Goal: Task Accomplishment & Management: Manage account settings

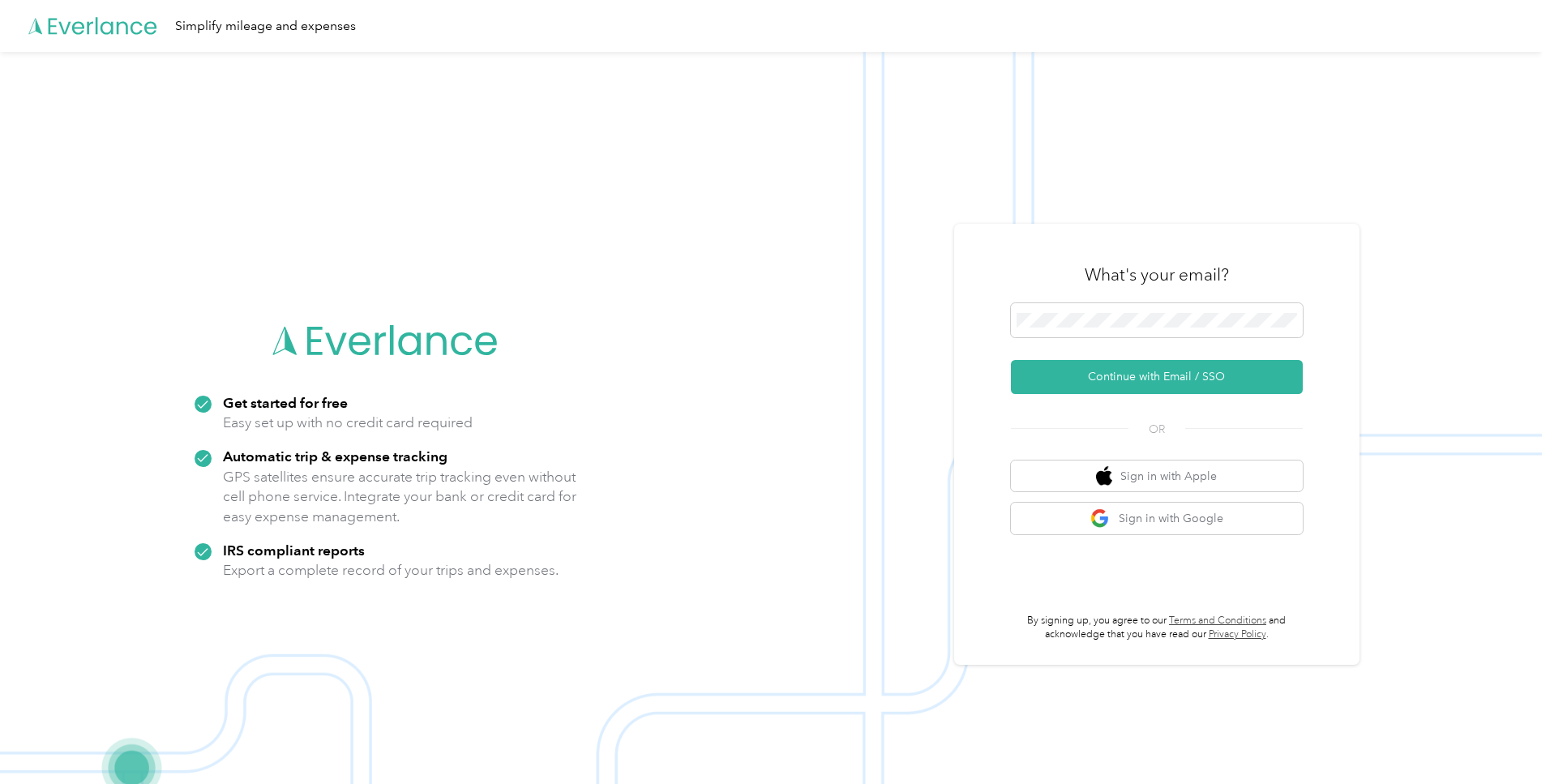
click at [1105, 330] on span at bounding box center [1157, 320] width 292 height 34
click at [1129, 380] on button "Continue with Email / SSO" at bounding box center [1157, 378] width 292 height 34
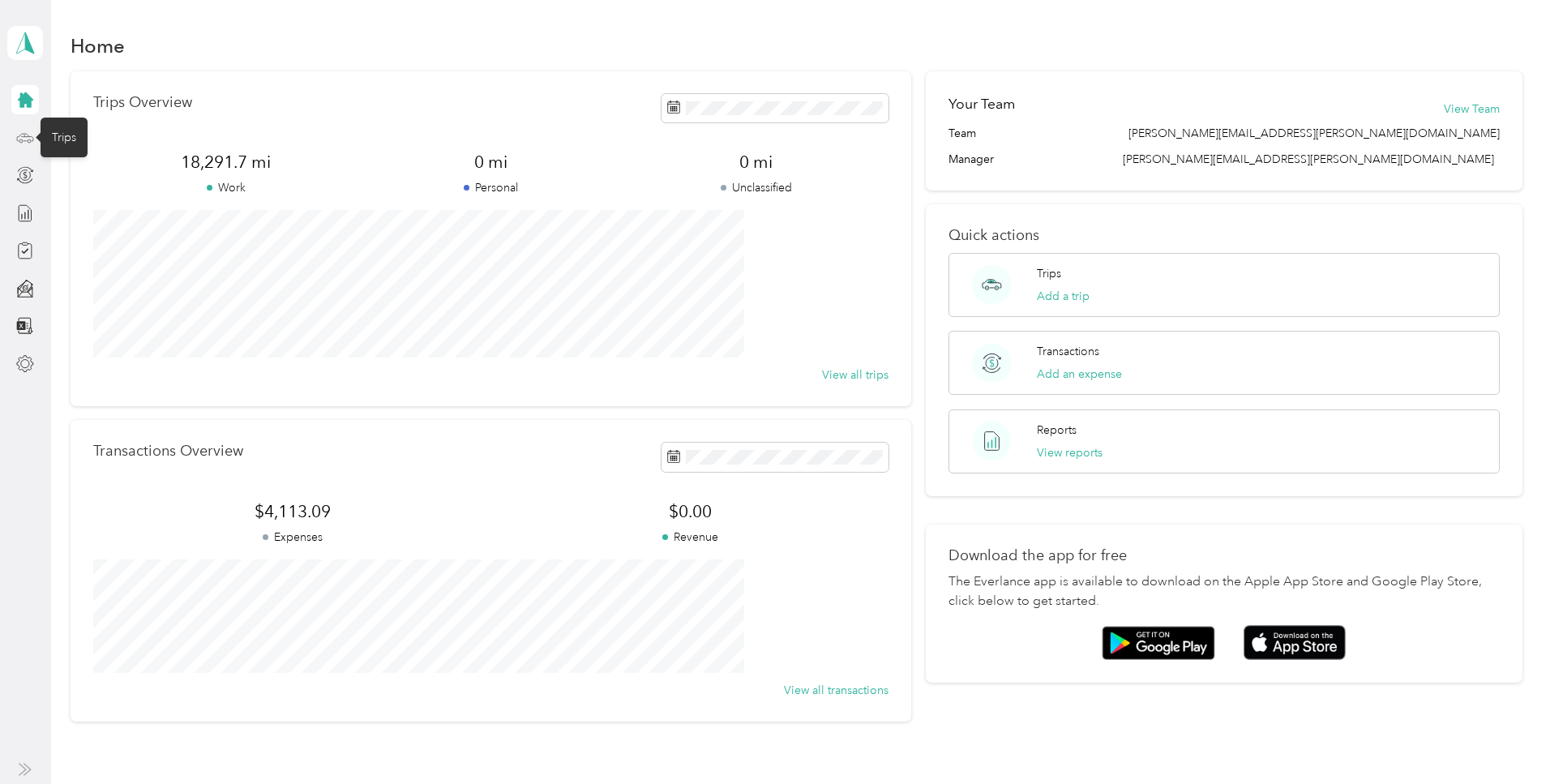
click at [26, 135] on icon at bounding box center [25, 138] width 18 height 18
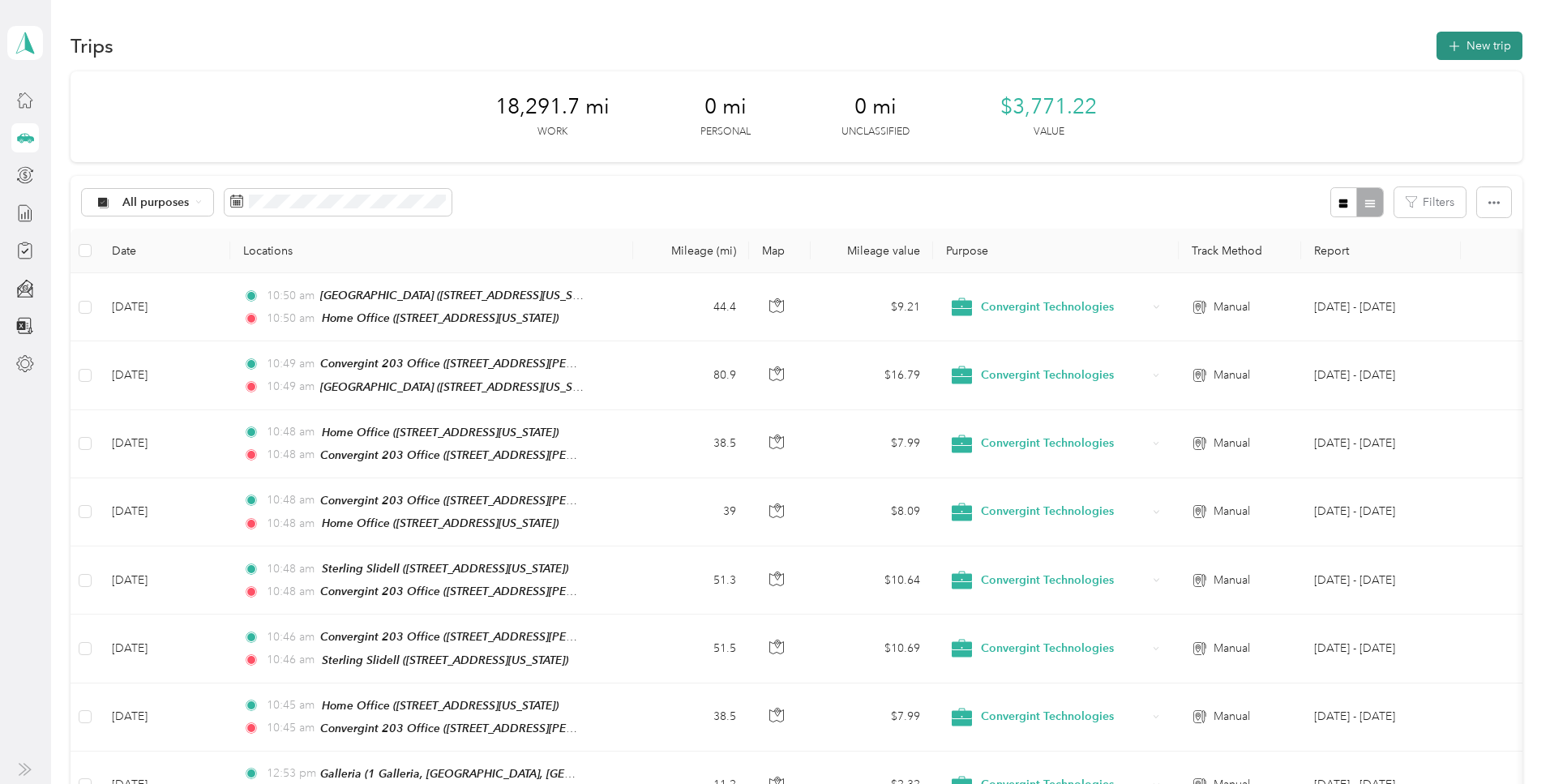
click at [1436, 46] on button "New trip" at bounding box center [1479, 46] width 86 height 28
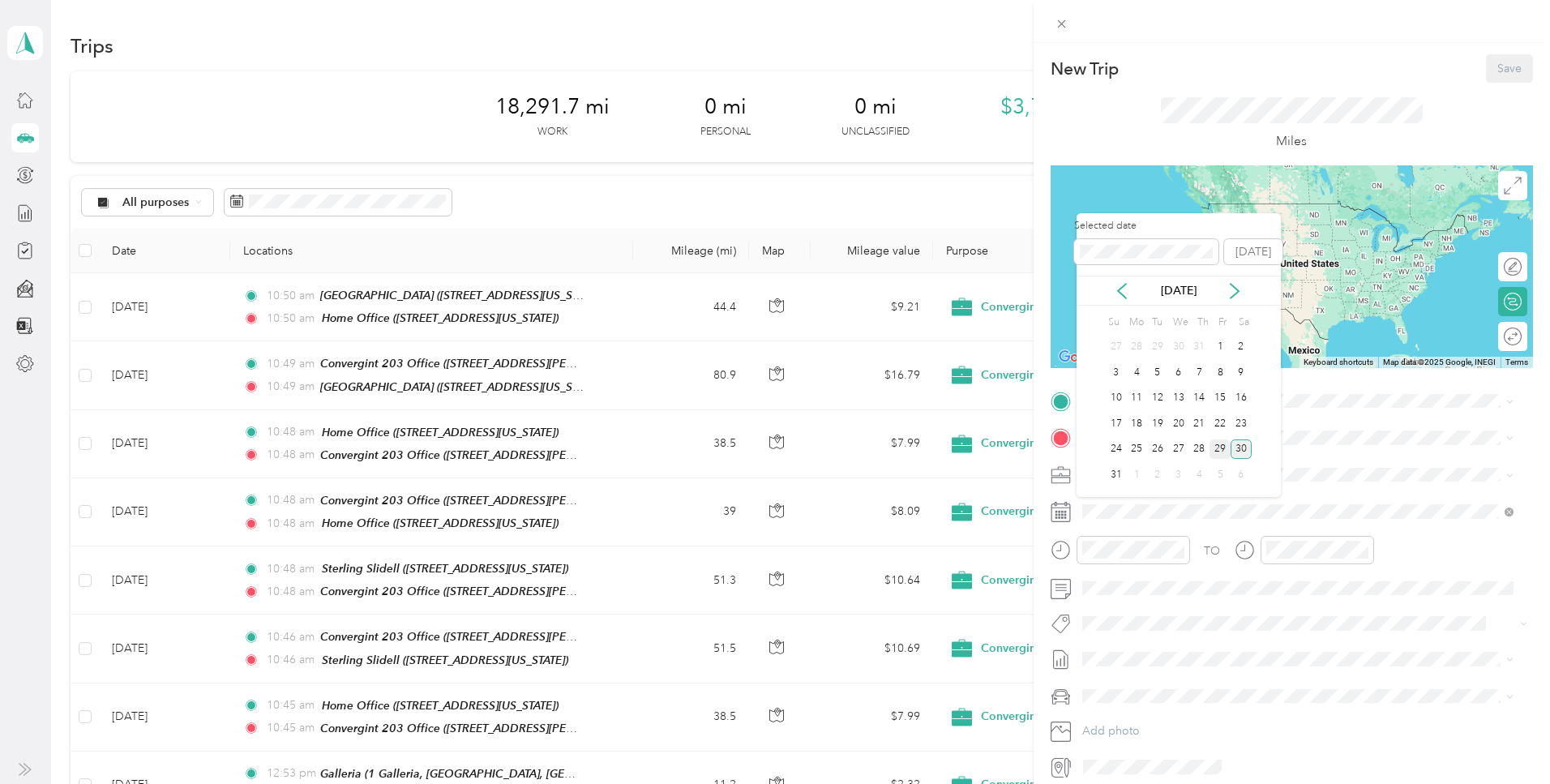
click at [1220, 445] on div "29" at bounding box center [1220, 450] width 21 height 21
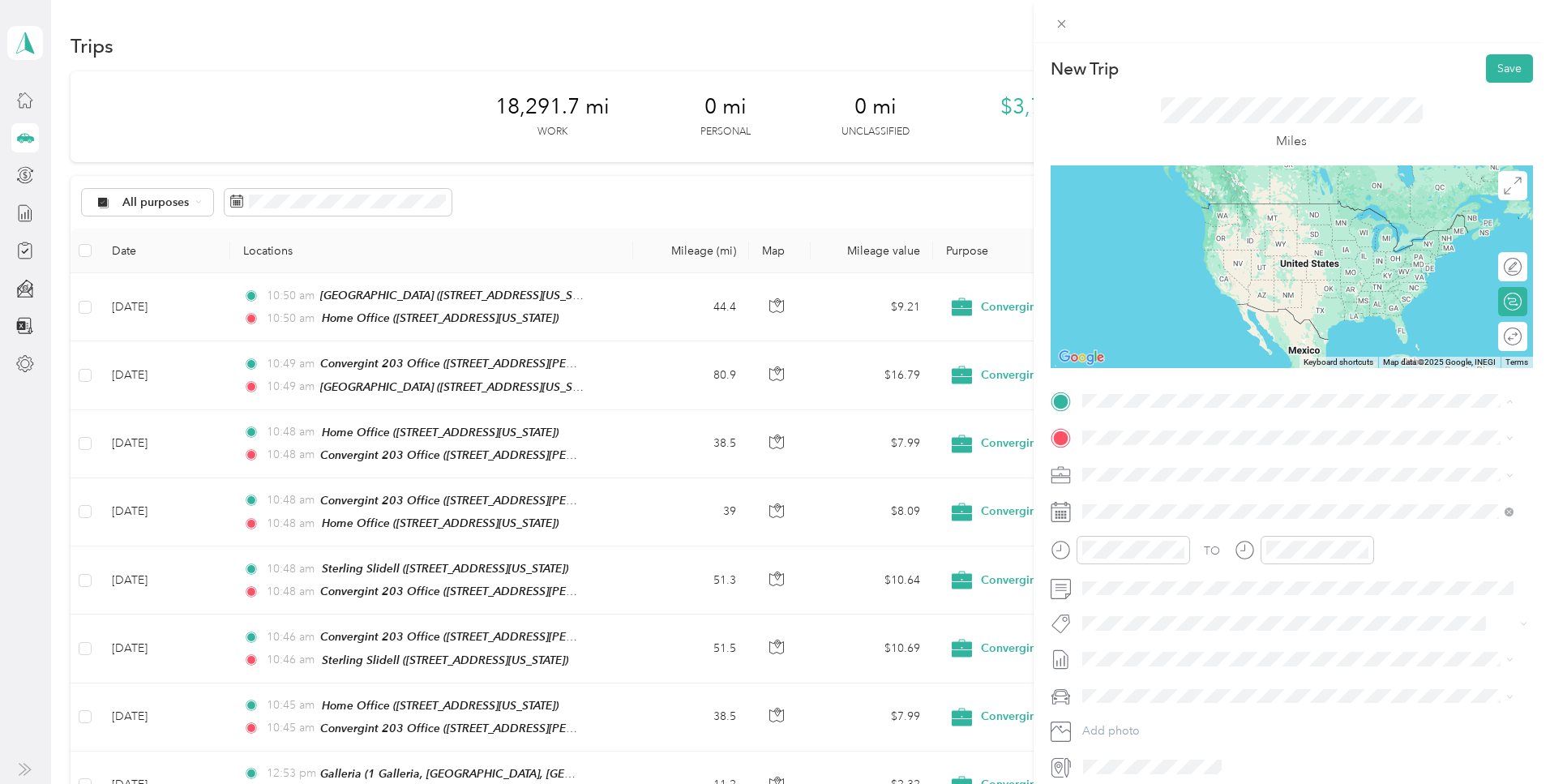
click at [1161, 470] on div "Home Office 100 Westwood Drive, Mandeville, 70471, Mandeville, Louisiana, Unite…" at bounding box center [1193, 475] width 162 height 34
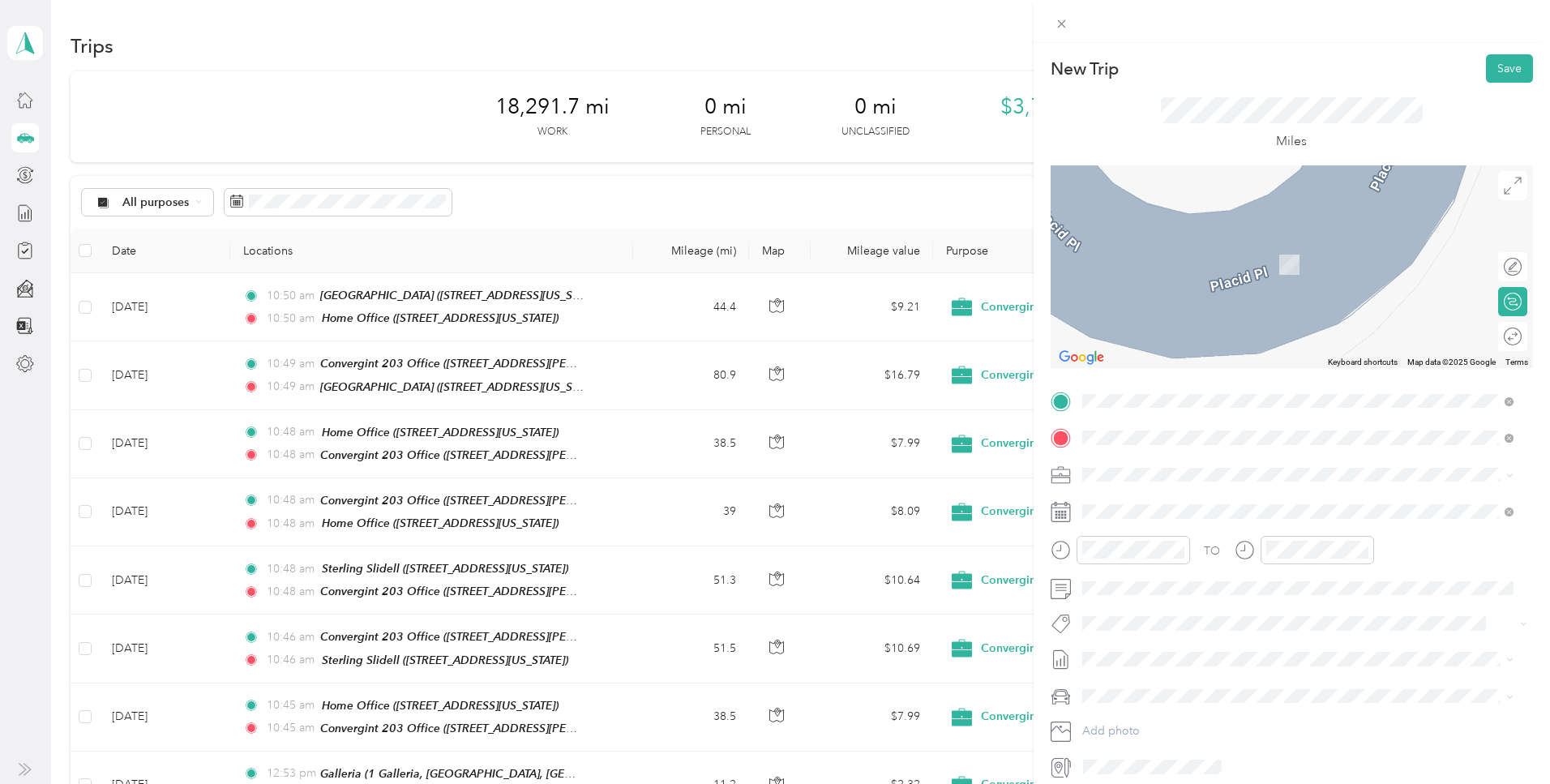
click at [1141, 509] on div "3 Lakeway 3280 North Causeway Boulevard, Metairie, 70001, Metairie, Louisiana, …" at bounding box center [1193, 512] width 162 height 34
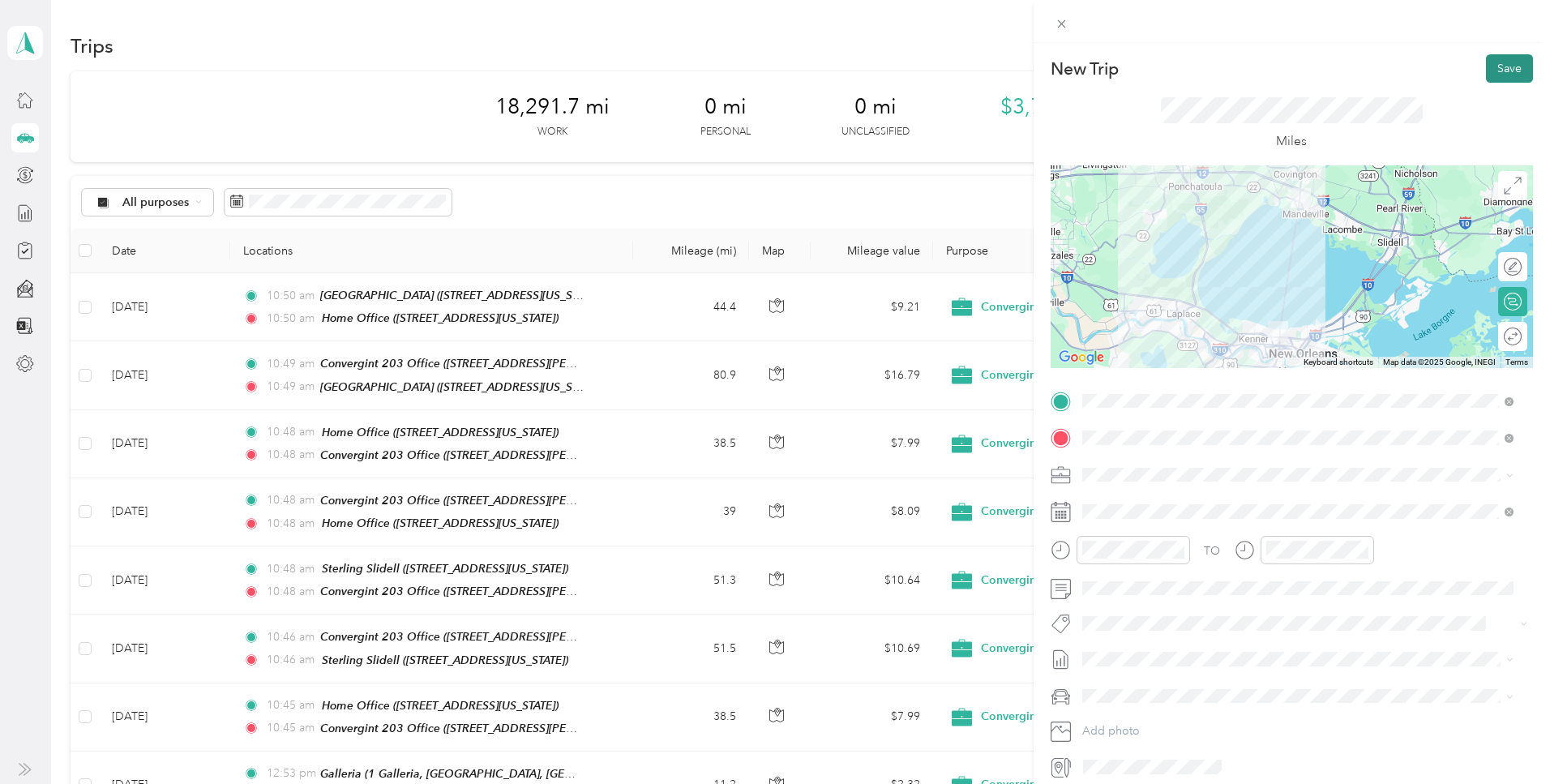
click at [1490, 68] on button "Save" at bounding box center [1510, 68] width 47 height 28
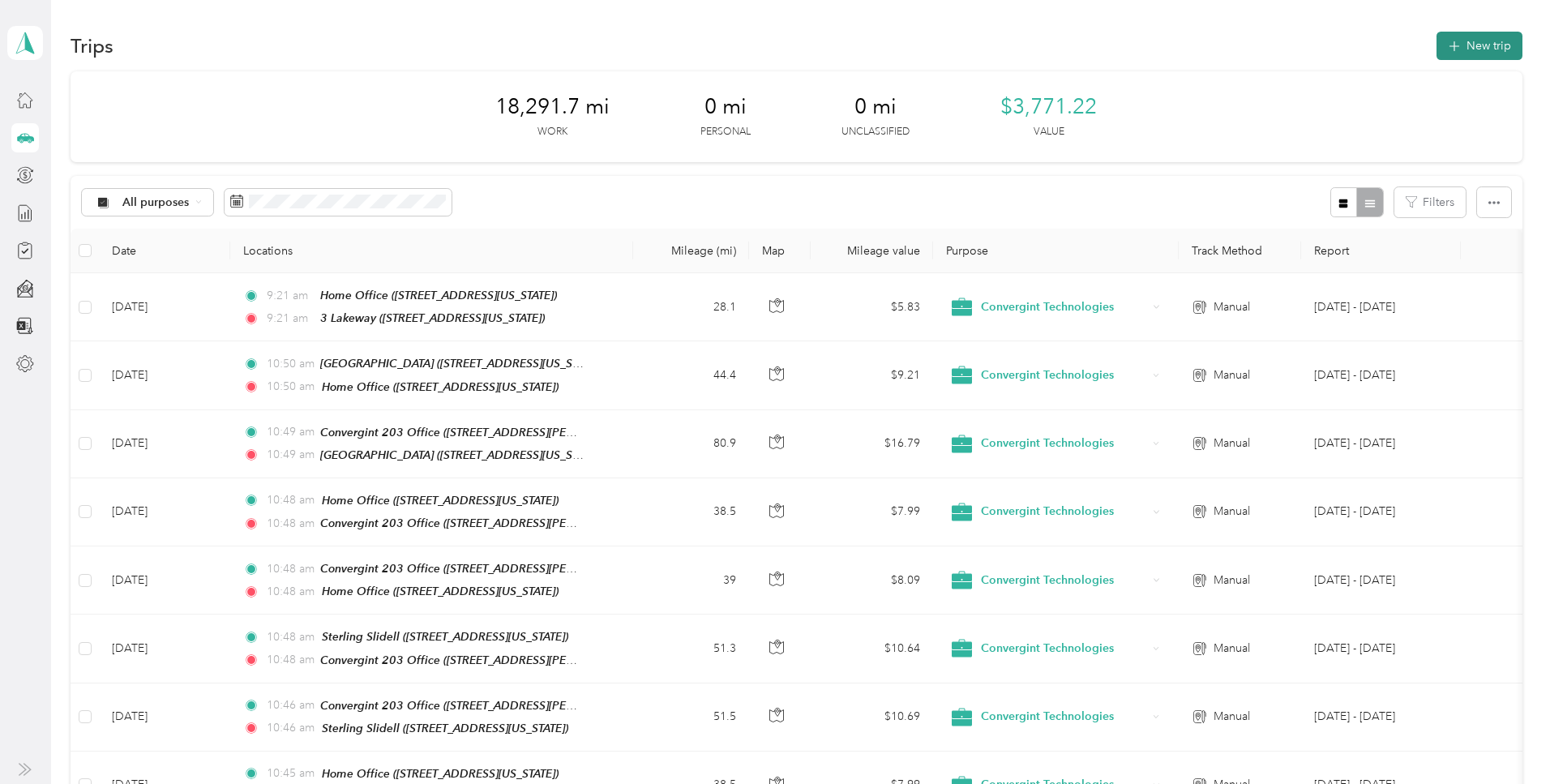
click at [1448, 51] on span "button" at bounding box center [1454, 46] width 13 height 14
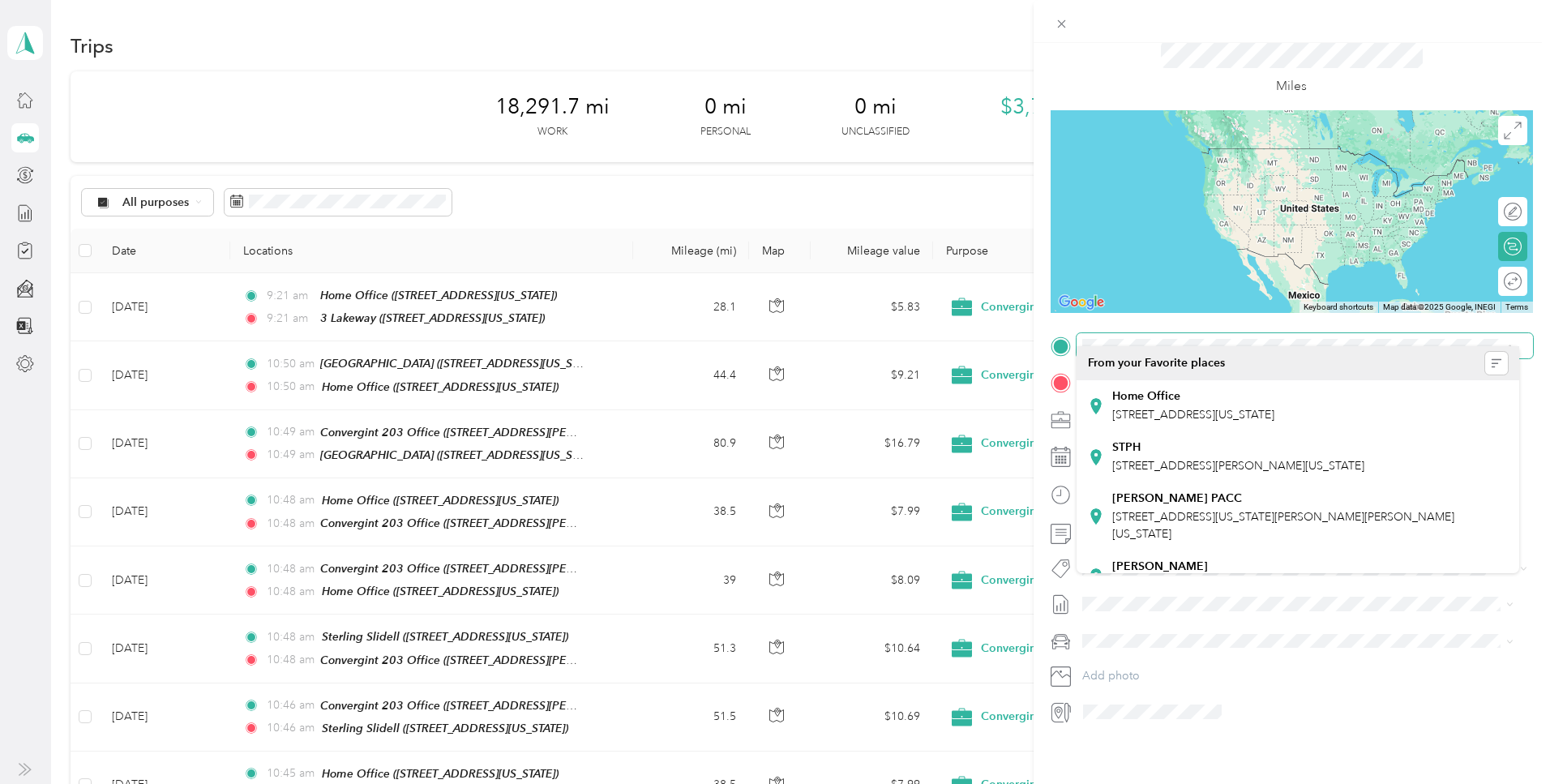
scroll to position [69, 0]
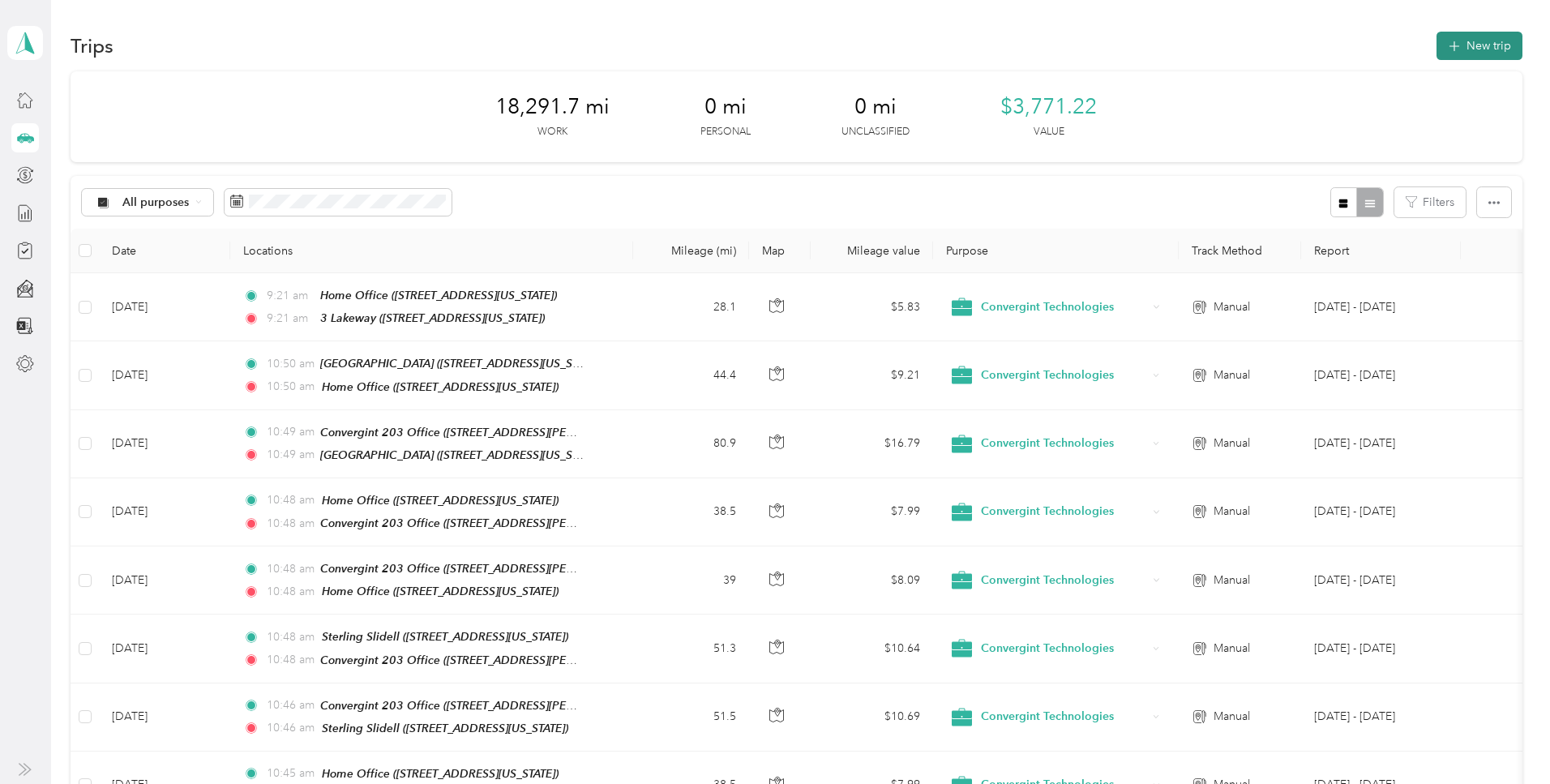
click at [1436, 49] on button "New trip" at bounding box center [1479, 46] width 86 height 28
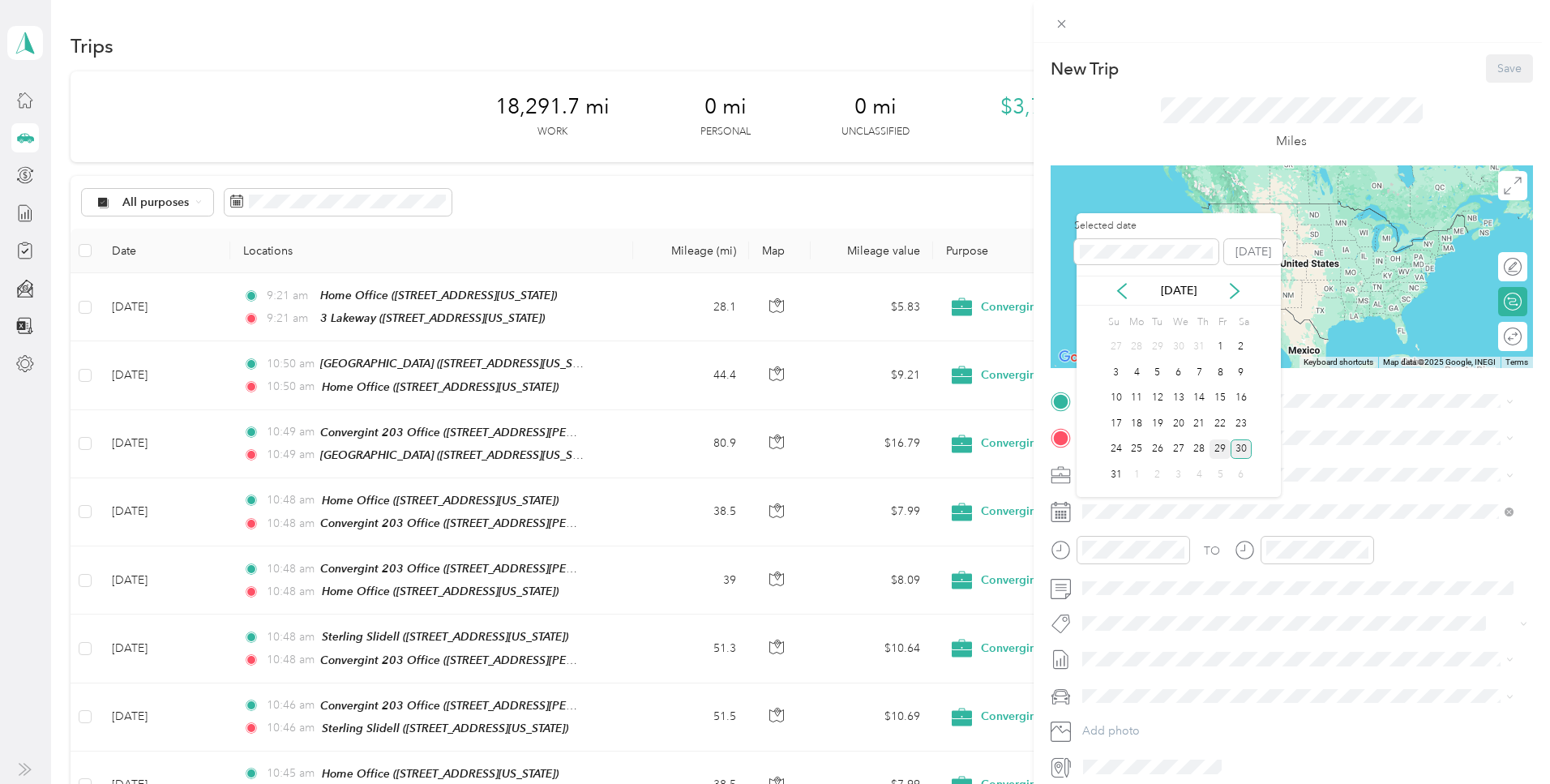
click at [1221, 448] on div "29" at bounding box center [1220, 450] width 21 height 21
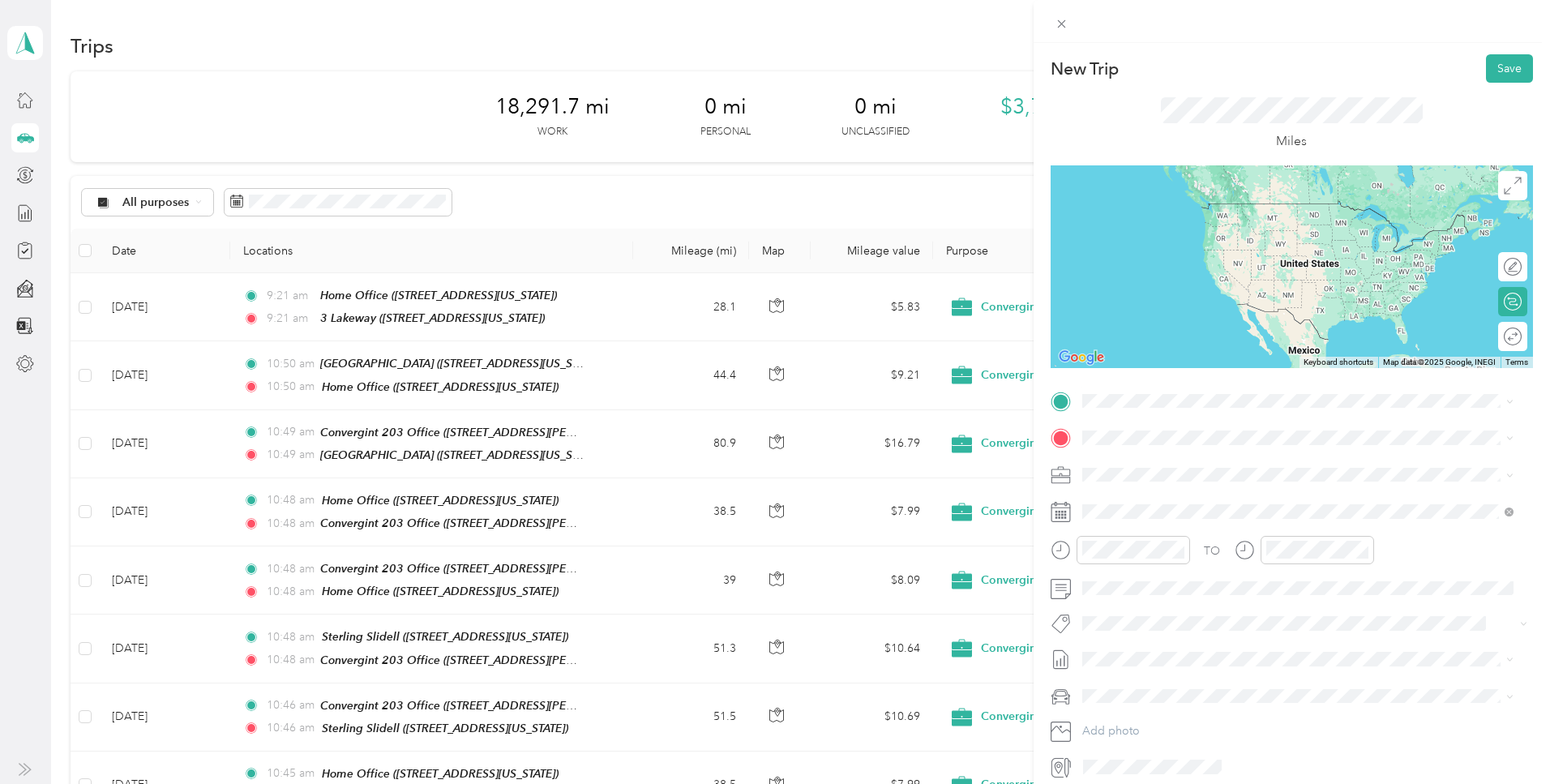
click at [1204, 475] on div "3 Lakeway 3280 North Causeway Boulevard, Metairie, 70001, Metairie, Louisiana, …" at bounding box center [1193, 472] width 162 height 34
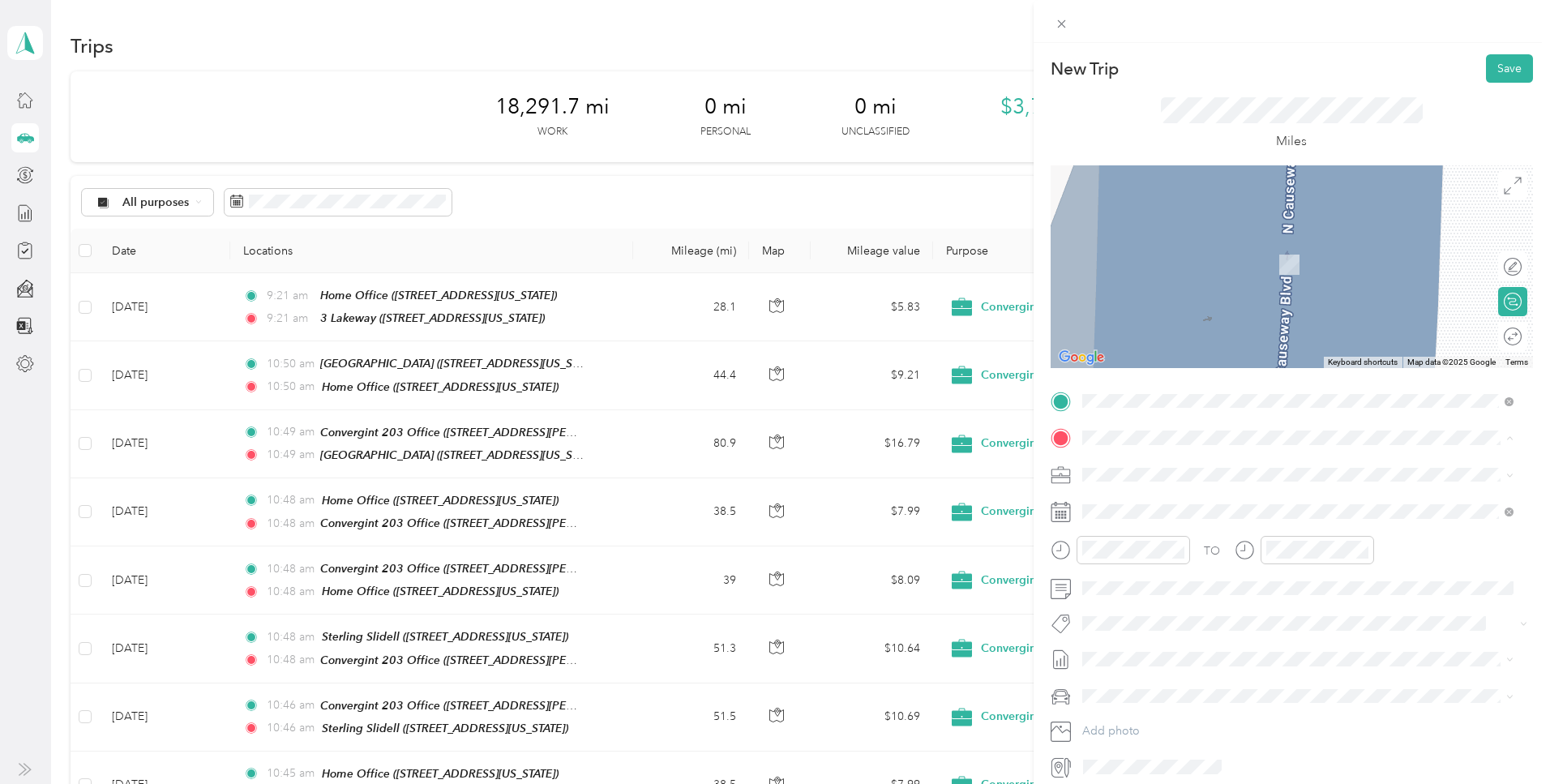
click at [1170, 518] on span "100 Westwood Drive, Mandeville, 70471, Mandeville, Louisiana, United States" at bounding box center [1193, 520] width 162 height 14
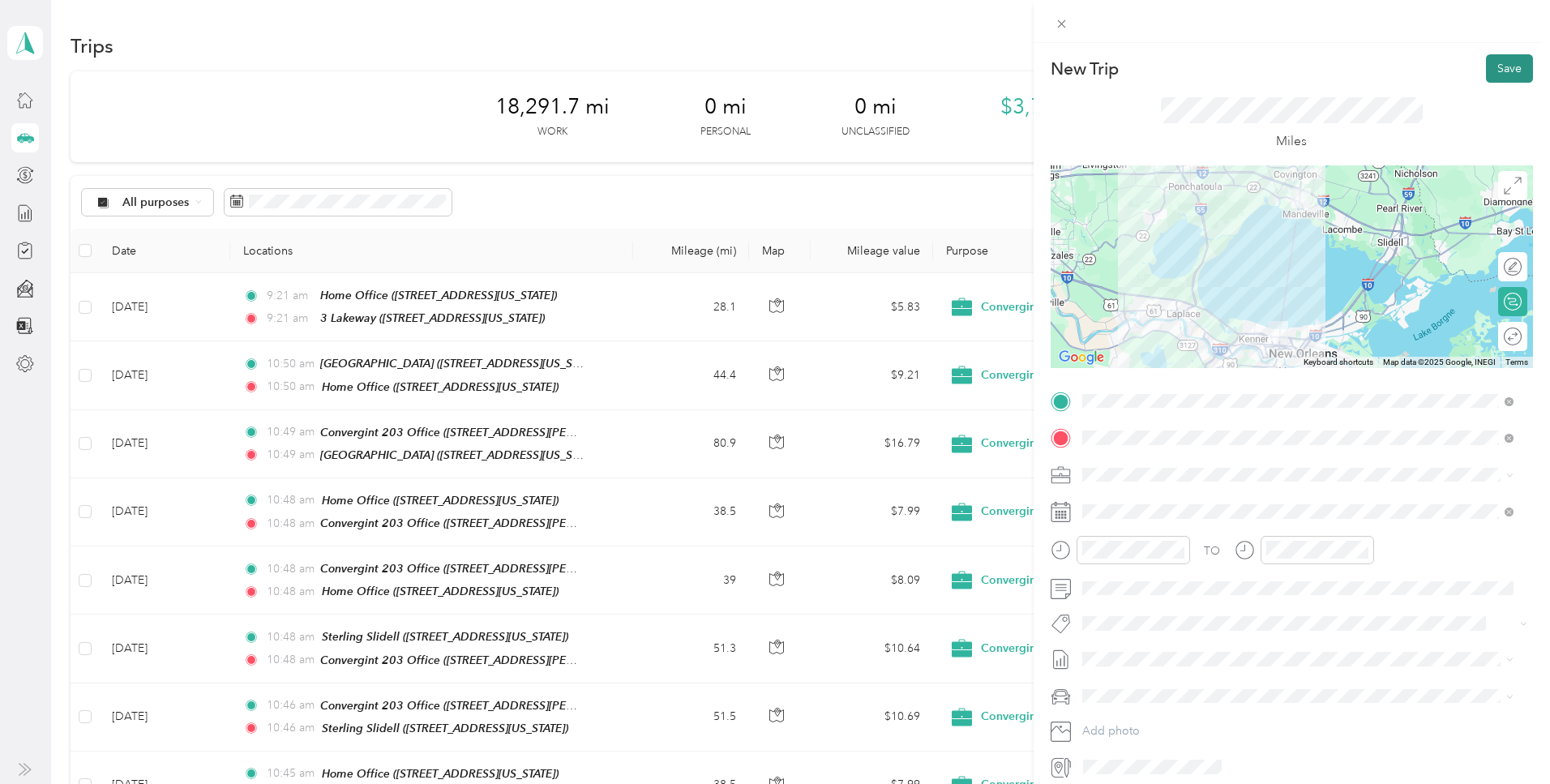
click at [1495, 68] on button "Save" at bounding box center [1510, 68] width 47 height 28
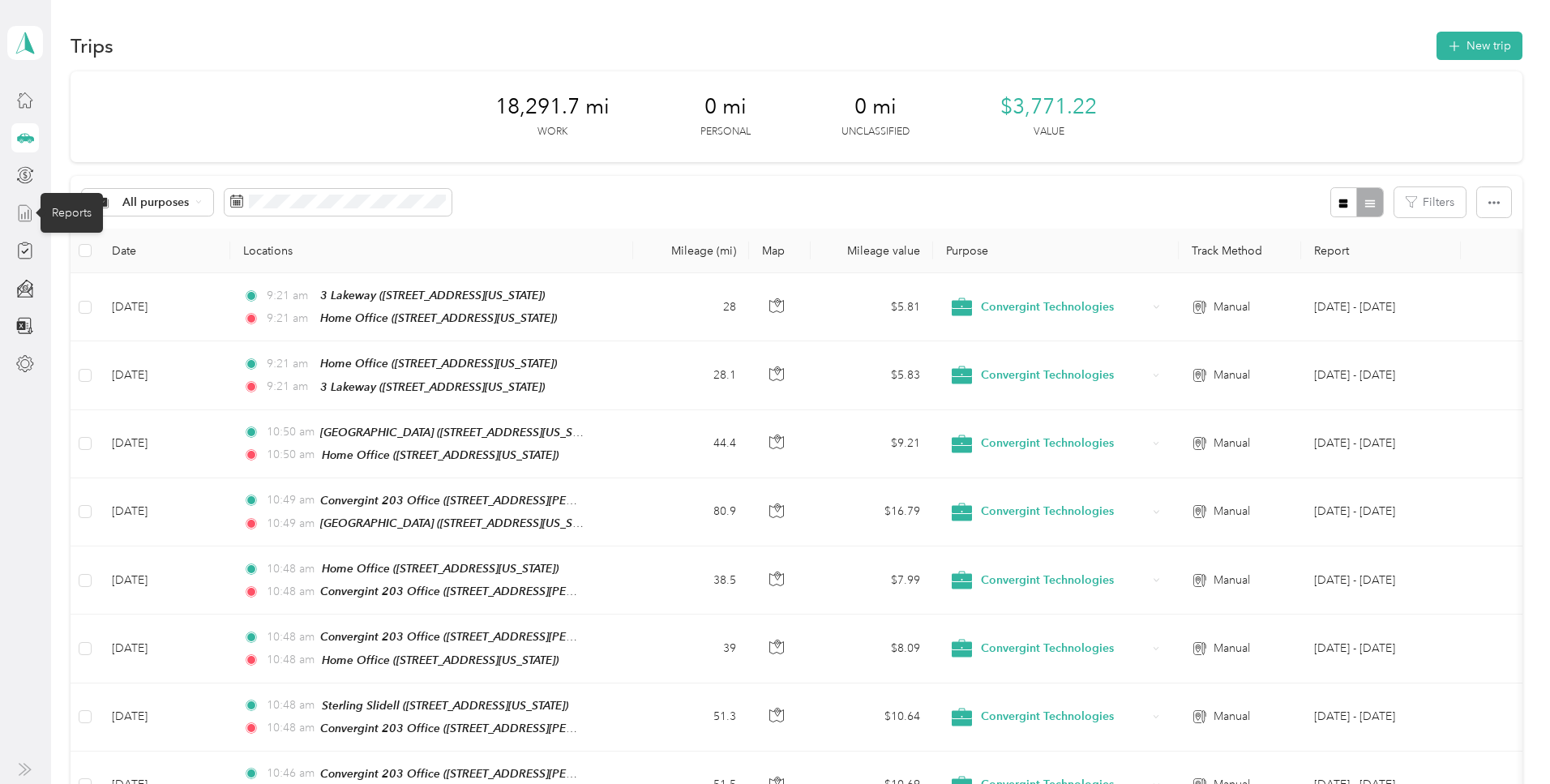
click at [22, 210] on icon at bounding box center [25, 213] width 18 height 18
